Goal: Complete application form: Complete application form

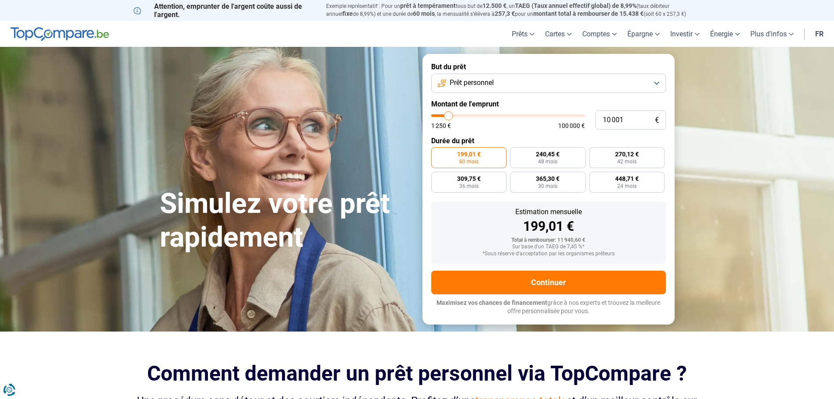
click at [534, 81] on button "Prêt personnel" at bounding box center [548, 83] width 235 height 19
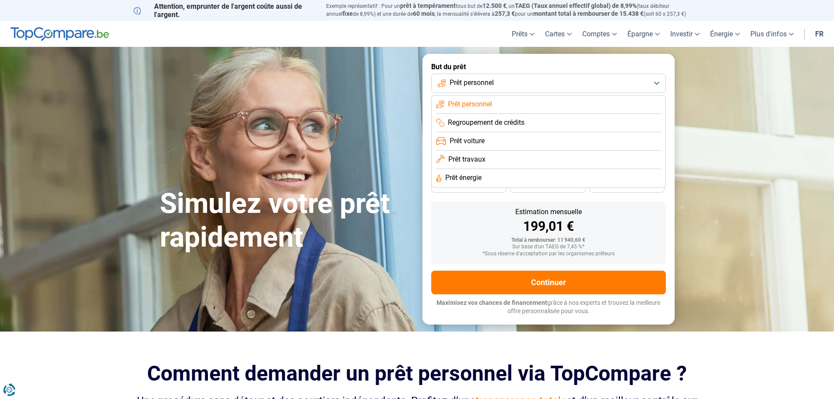
click at [485, 142] on span "Prêt voiture" at bounding box center [467, 141] width 35 height 10
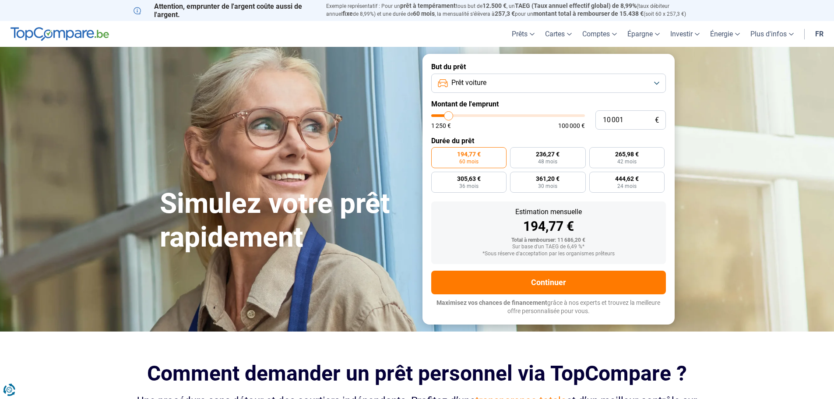
type input "11 000"
type input "11000"
type input "12 500"
type input "12500"
type input "15 750"
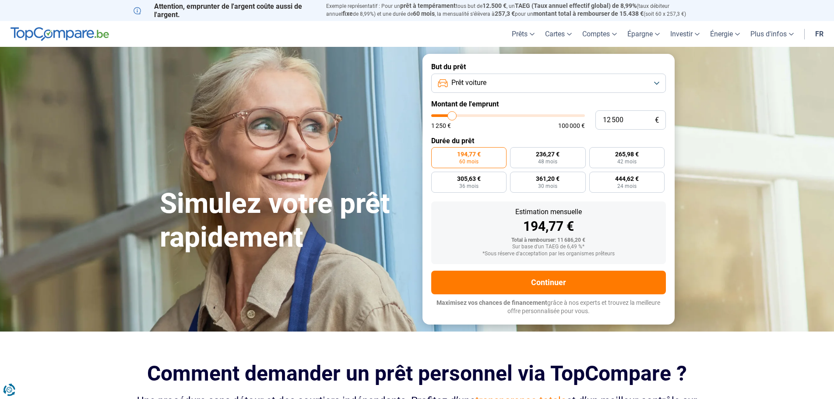
type input "15750"
type input "18 000"
type input "18000"
type input "20 750"
type input "20750"
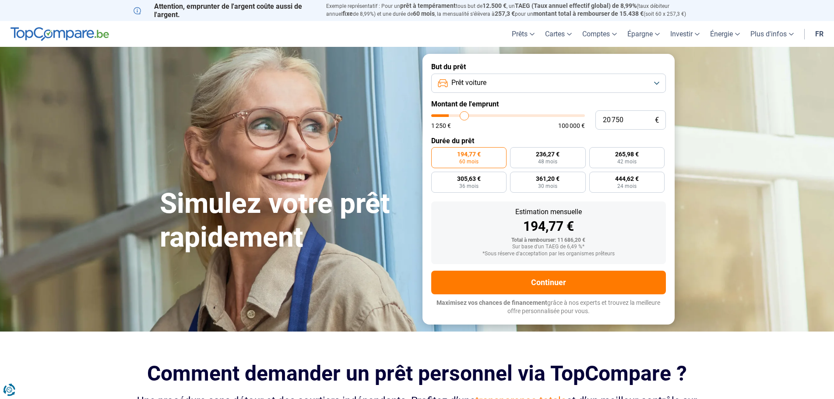
type input "22 750"
type input "22750"
type input "23 500"
type input "23500"
type input "24 750"
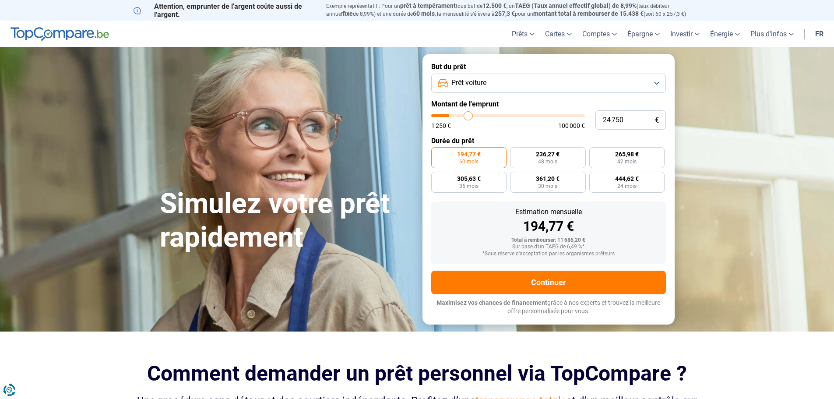
type input "24750"
type input "25 000"
type input "25000"
type input "25 250"
type input "25250"
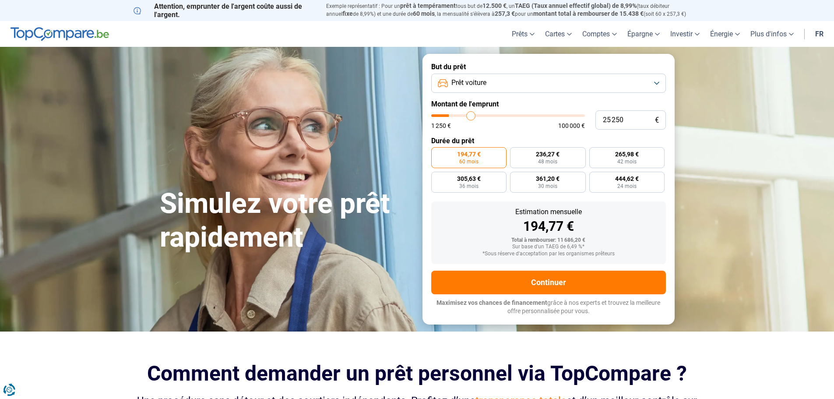
type input "25 750"
type input "25750"
type input "26 750"
type input "26750"
type input "27 750"
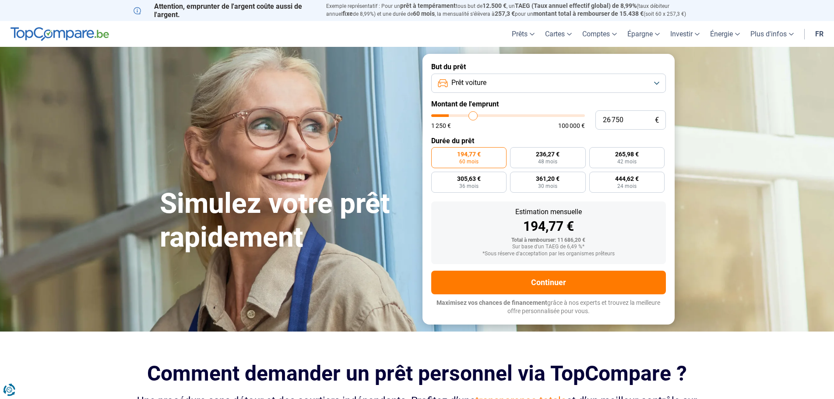
type input "27750"
type input "29 000"
type input "29000"
type input "30 250"
type input "30250"
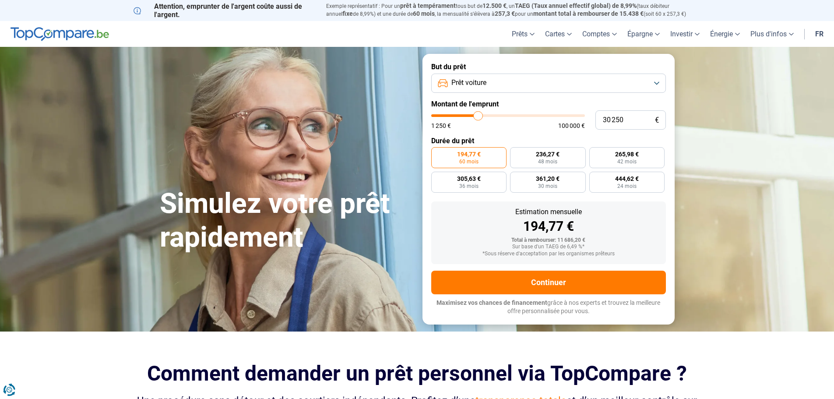
type input "30 750"
type input "30750"
type input "31 750"
type input "31750"
type input "32 000"
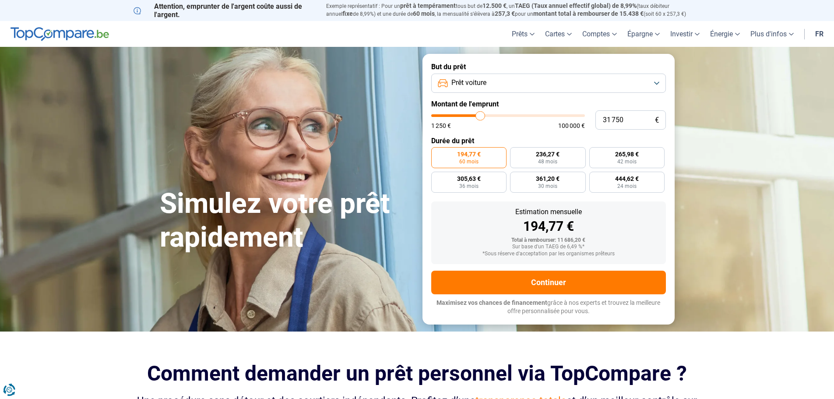
type input "32000"
type input "32 750"
type input "32750"
type input "34 250"
type input "34250"
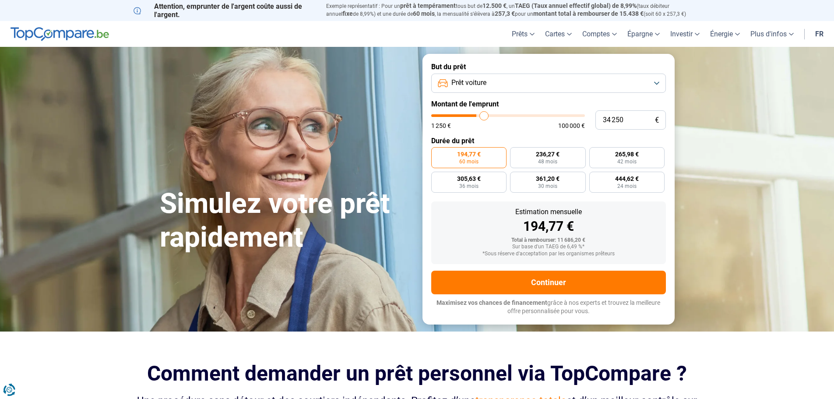
type input "35 750"
type input "35750"
type input "36 750"
type input "36750"
type input "37 000"
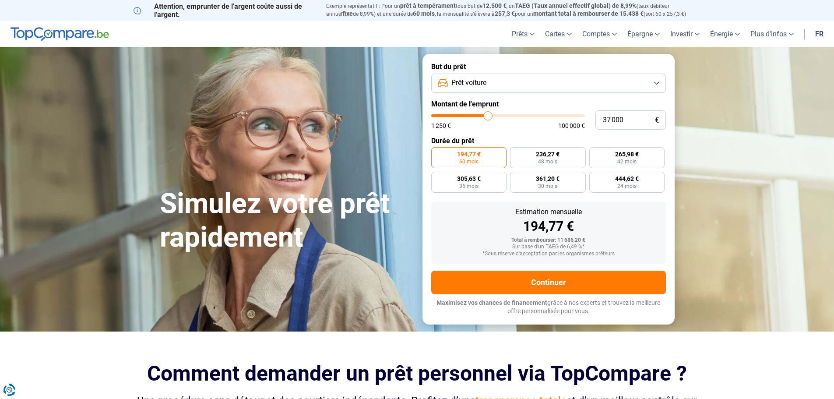
drag, startPoint x: 449, startPoint y: 116, endPoint x: 489, endPoint y: 116, distance: 40.7
type input "37250"
click at [489, 116] on input "range" at bounding box center [508, 115] width 154 height 3
type input "37 250"
radio input "false"
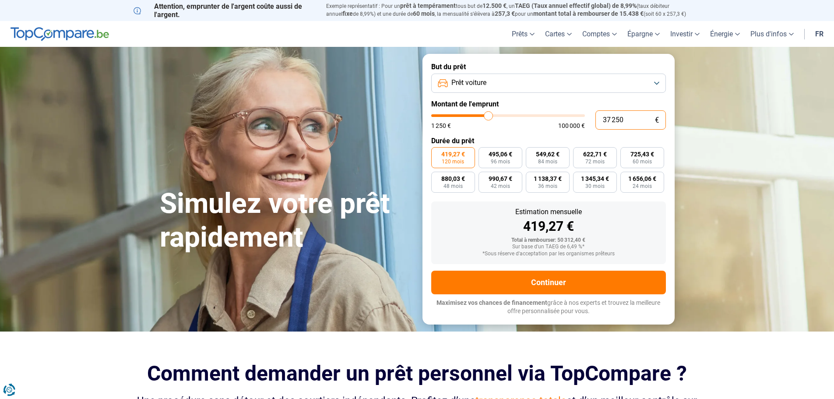
drag, startPoint x: 623, startPoint y: 119, endPoint x: 540, endPoint y: 118, distance: 83.7
click at [540, 118] on div "37 250 € 1 250 € 100 000 €" at bounding box center [548, 119] width 235 height 19
type input "3"
type input "1250"
type input "34"
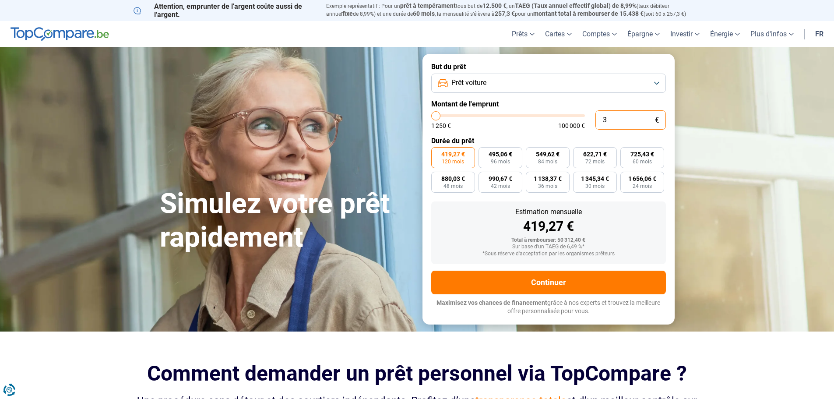
type input "1250"
type input "344"
type input "1250"
type input "3 446"
type input "3500"
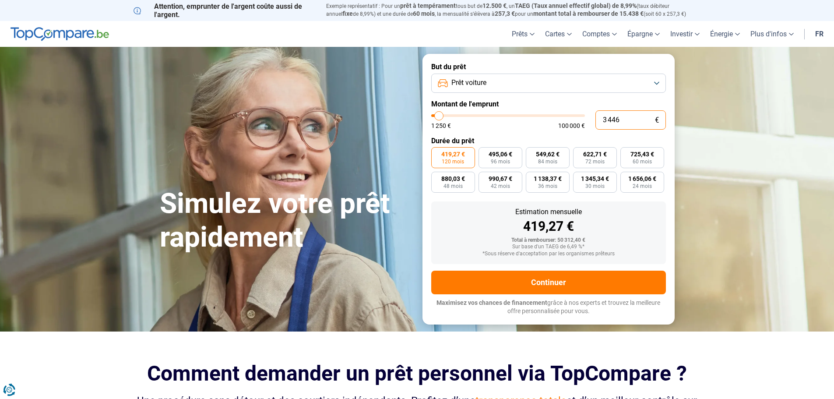
type input "34 463"
type input "34500"
type input "34 463"
click at [650, 155] on span "671,16 €" at bounding box center [643, 154] width 24 height 6
click at [626, 153] on input "671,16 € 60 mois" at bounding box center [624, 150] width 6 height 6
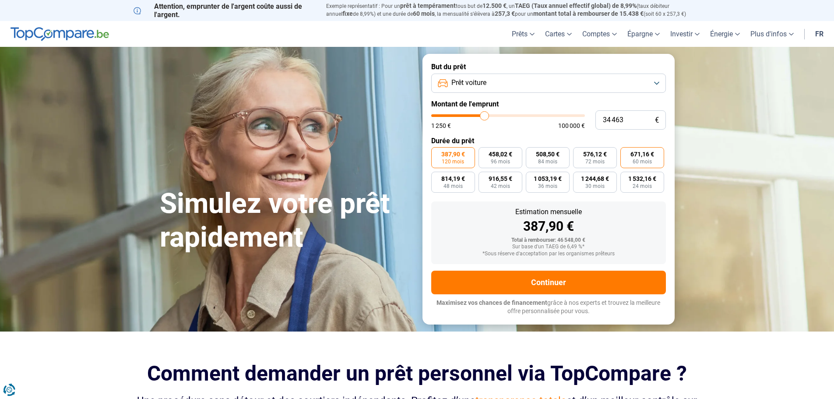
radio input "true"
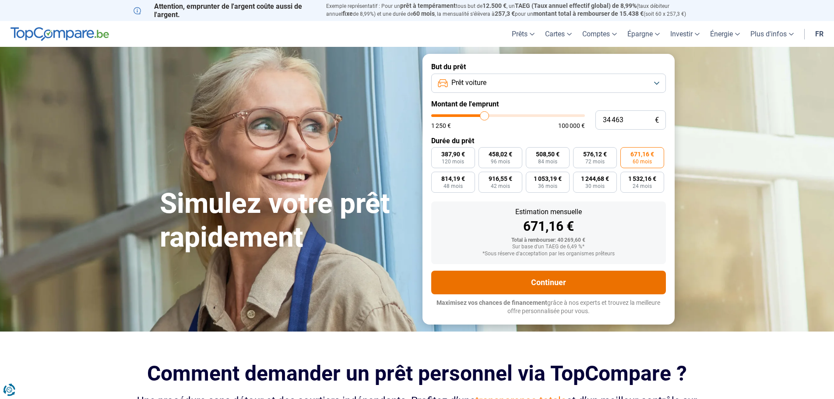
click at [543, 279] on button "Continuer" at bounding box center [548, 283] width 235 height 24
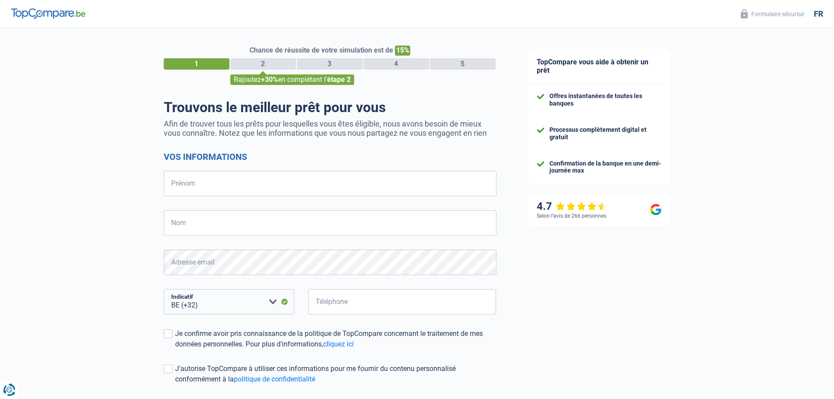
select select "32"
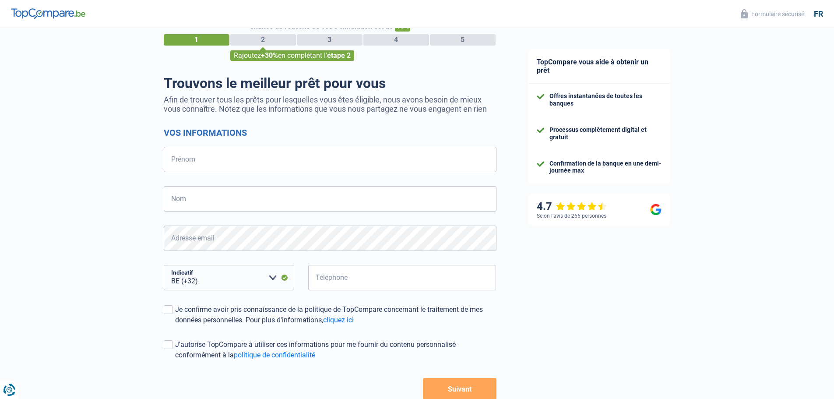
scroll to position [77, 0]
